Goal: Task Accomplishment & Management: Use online tool/utility

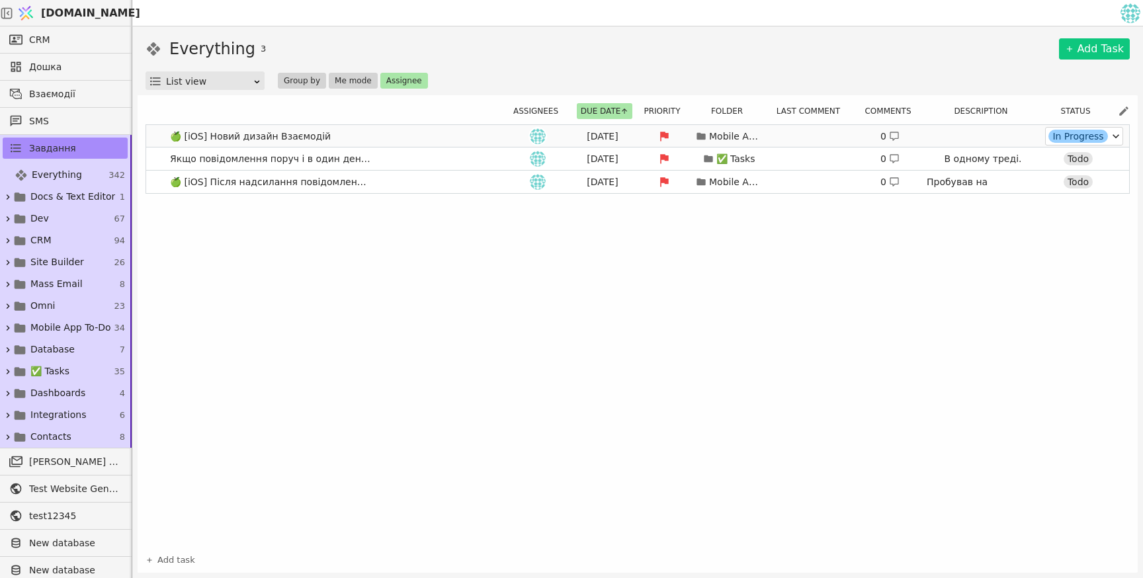
click at [1097, 137] on div "In Progress" at bounding box center [1077, 136] width 59 height 13
click at [1091, 198] on div "Review" at bounding box center [1081, 193] width 41 height 13
click at [1069, 185] on div "Todo" at bounding box center [1077, 181] width 29 height 13
click at [1073, 222] on div "In Progress" at bounding box center [1067, 220] width 59 height 13
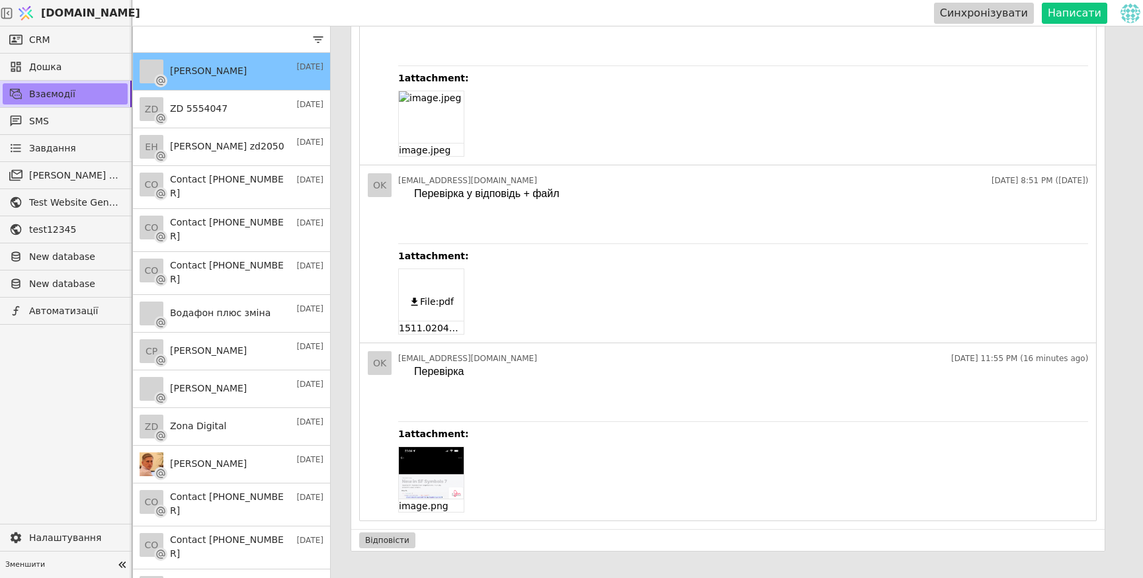
scroll to position [26, 0]
